Goal: Find specific page/section: Find specific page/section

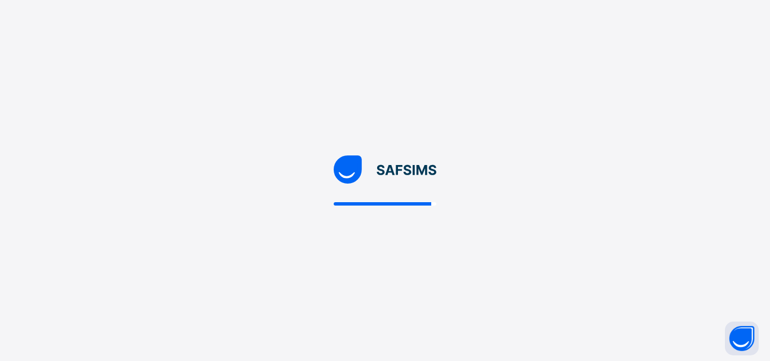
drag, startPoint x: 615, startPoint y: 144, endPoint x: 322, endPoint y: 291, distance: 327.6
click at [615, 144] on div at bounding box center [385, 180] width 770 height 361
click at [322, 291] on div at bounding box center [385, 180] width 770 height 361
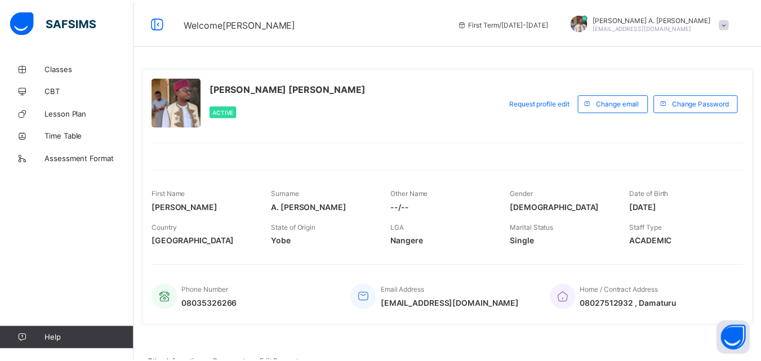
scroll to position [170125, 0]
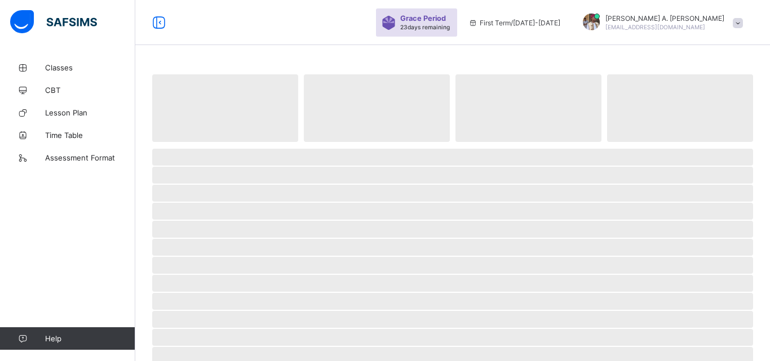
click at [92, 239] on div "Classes CBT Lesson Plan Time Table Assessment Format Help" at bounding box center [67, 203] width 135 height 316
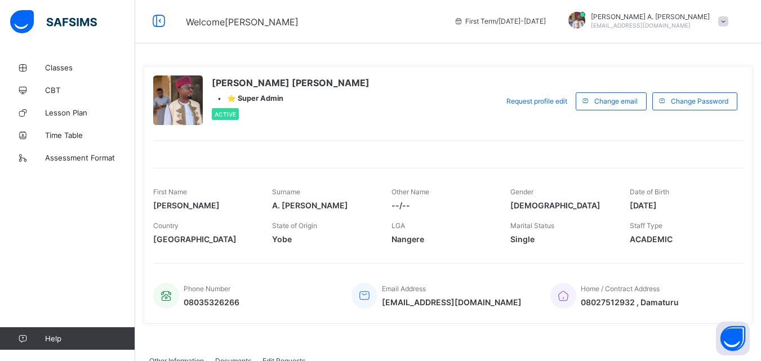
scroll to position [232, 0]
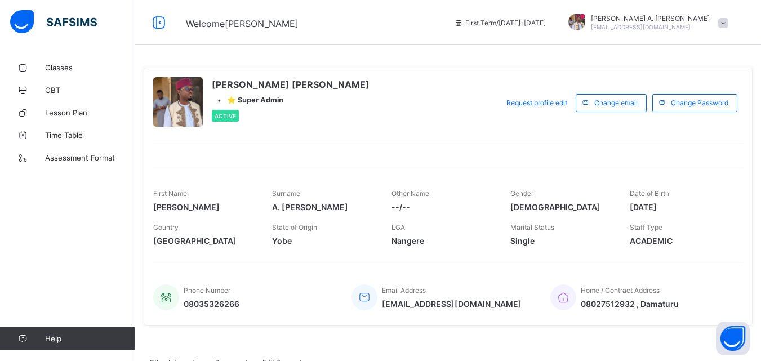
scroll to position [170125, 0]
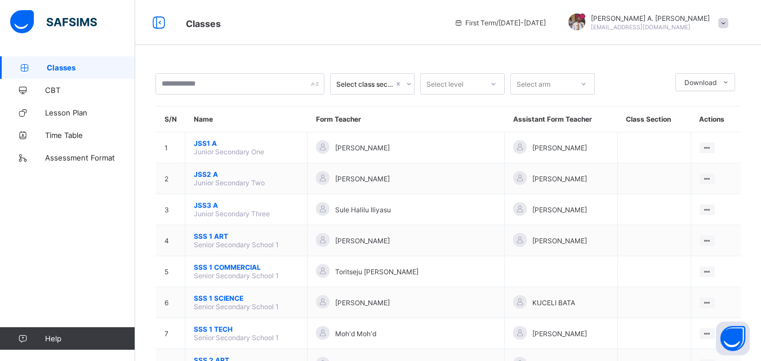
click at [59, 65] on span "Classes" at bounding box center [91, 67] width 88 height 9
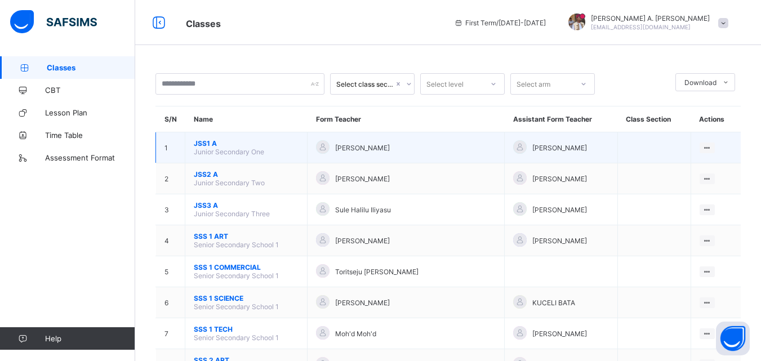
click at [210, 144] on span "JSS1 A" at bounding box center [246, 143] width 105 height 8
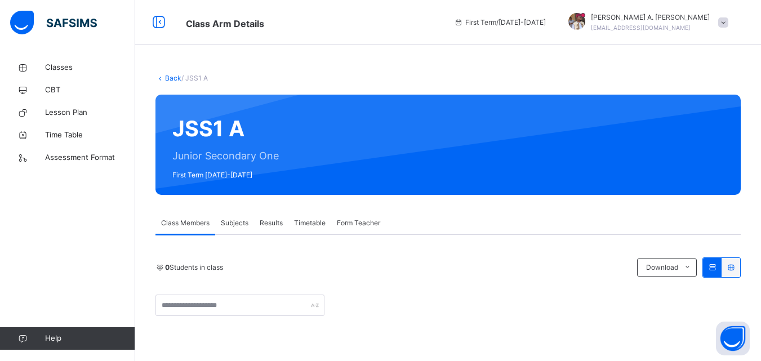
drag, startPoint x: 162, startPoint y: 57, endPoint x: 171, endPoint y: 80, distance: 25.0
click at [162, 57] on div "Back / JSS1 A JSS1 A Junior Secondary One First Term 2025-2026 Class Members Su…" at bounding box center [448, 308] width 626 height 504
type textarea "****"
click at [162, 57] on div "Back / JSS1 A JSS1 A Junior Secondary One First Term 2025-2026 Class Members Su…" at bounding box center [448, 308] width 626 height 504
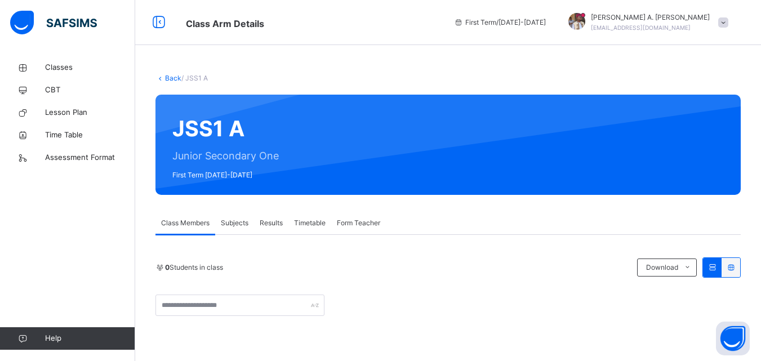
click at [162, 57] on div "Back / JSS1 A JSS1 A Junior Secondary One First Term 2025-2026 Class Members Su…" at bounding box center [448, 308] width 626 height 504
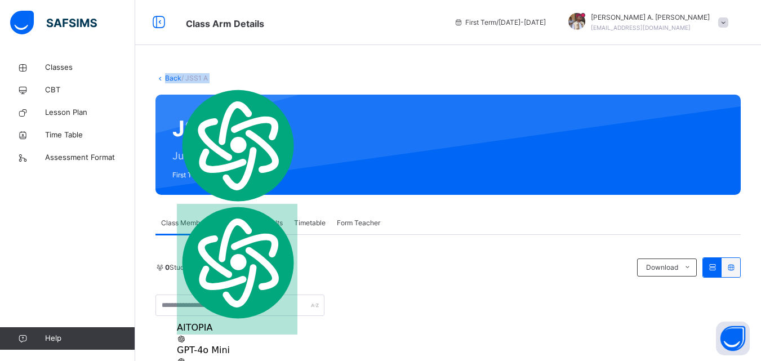
click at [171, 78] on link "Back" at bounding box center [173, 78] width 16 height 8
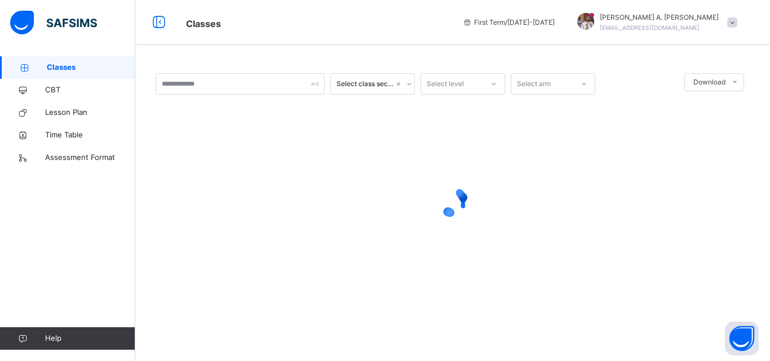
click at [203, 177] on div at bounding box center [453, 202] width 594 height 214
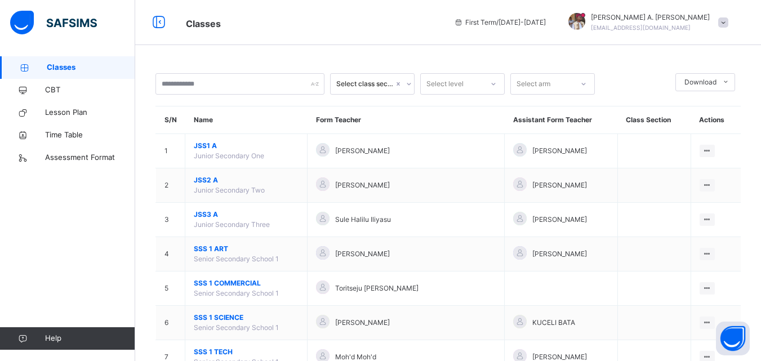
click at [203, 177] on span "JSS2 A" at bounding box center [246, 180] width 105 height 10
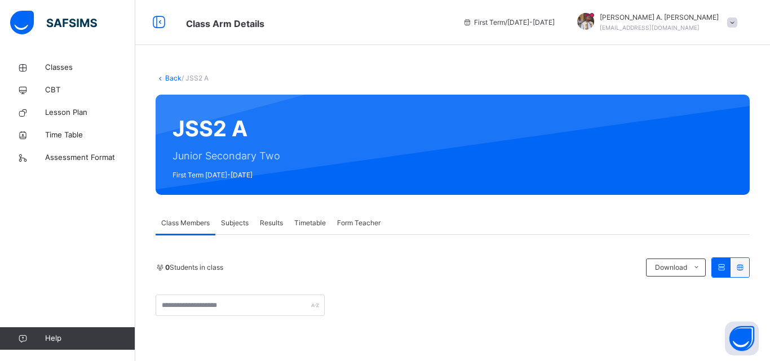
click at [215, 212] on div "Class Members" at bounding box center [186, 223] width 60 height 23
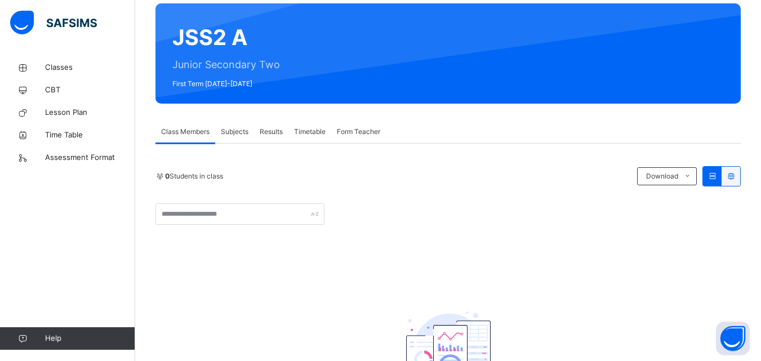
scroll to position [90, 0]
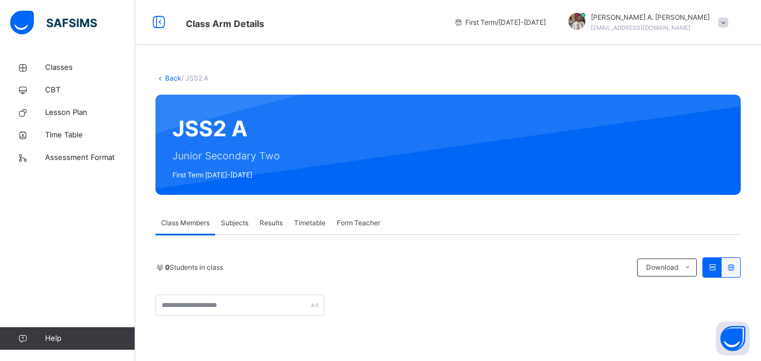
scroll to position [170125, 0]
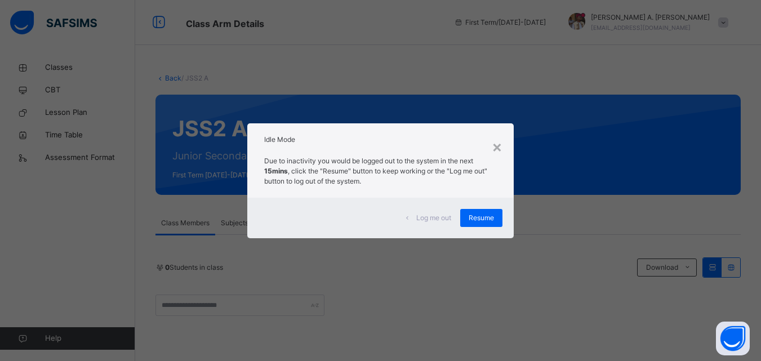
drag, startPoint x: 494, startPoint y: 148, endPoint x: 344, endPoint y: 361, distance: 260.4
click at [494, 148] on div "×" at bounding box center [497, 147] width 11 height 24
